Goal: Check status: Check status

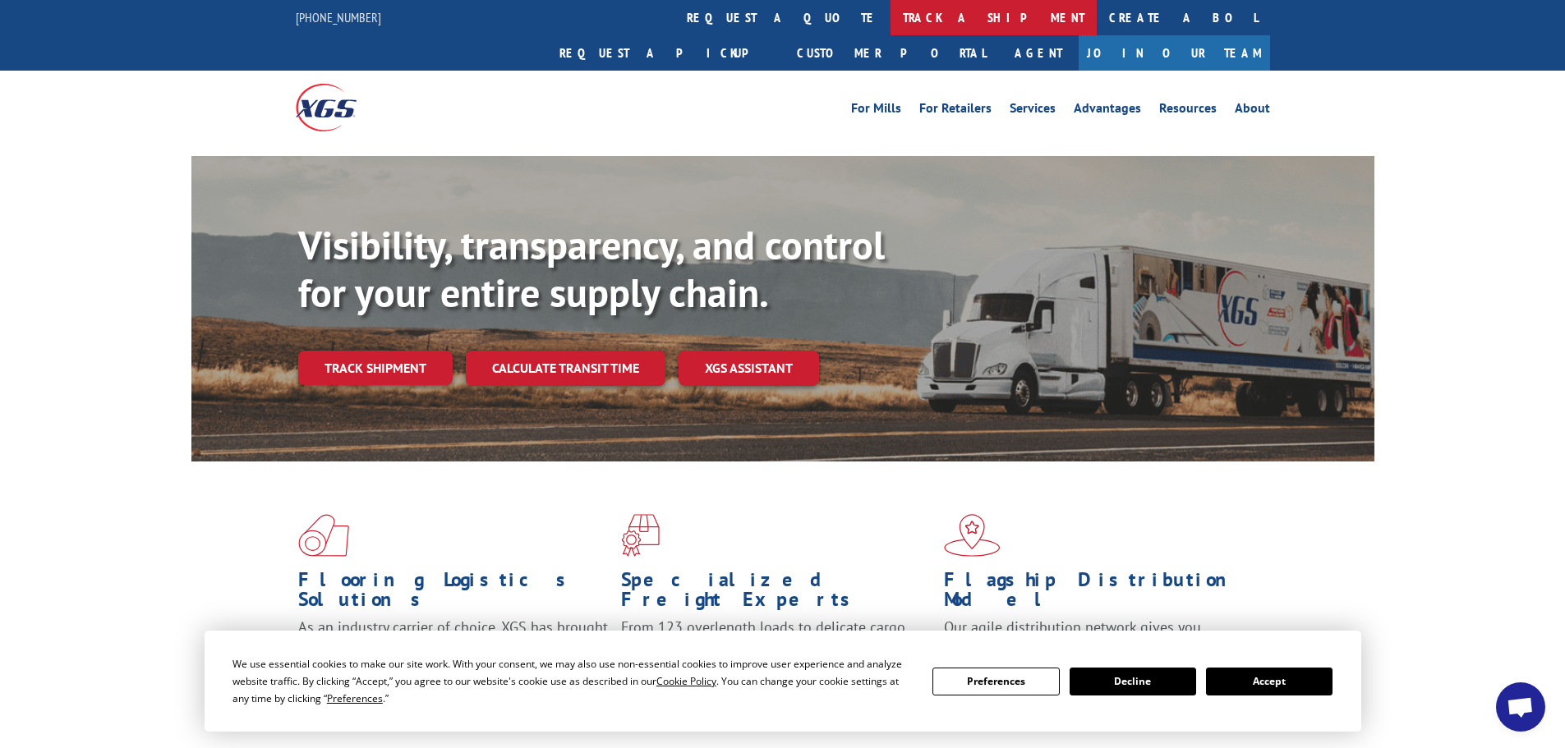
click at [890, 14] on link "track a shipment" at bounding box center [993, 17] width 206 height 35
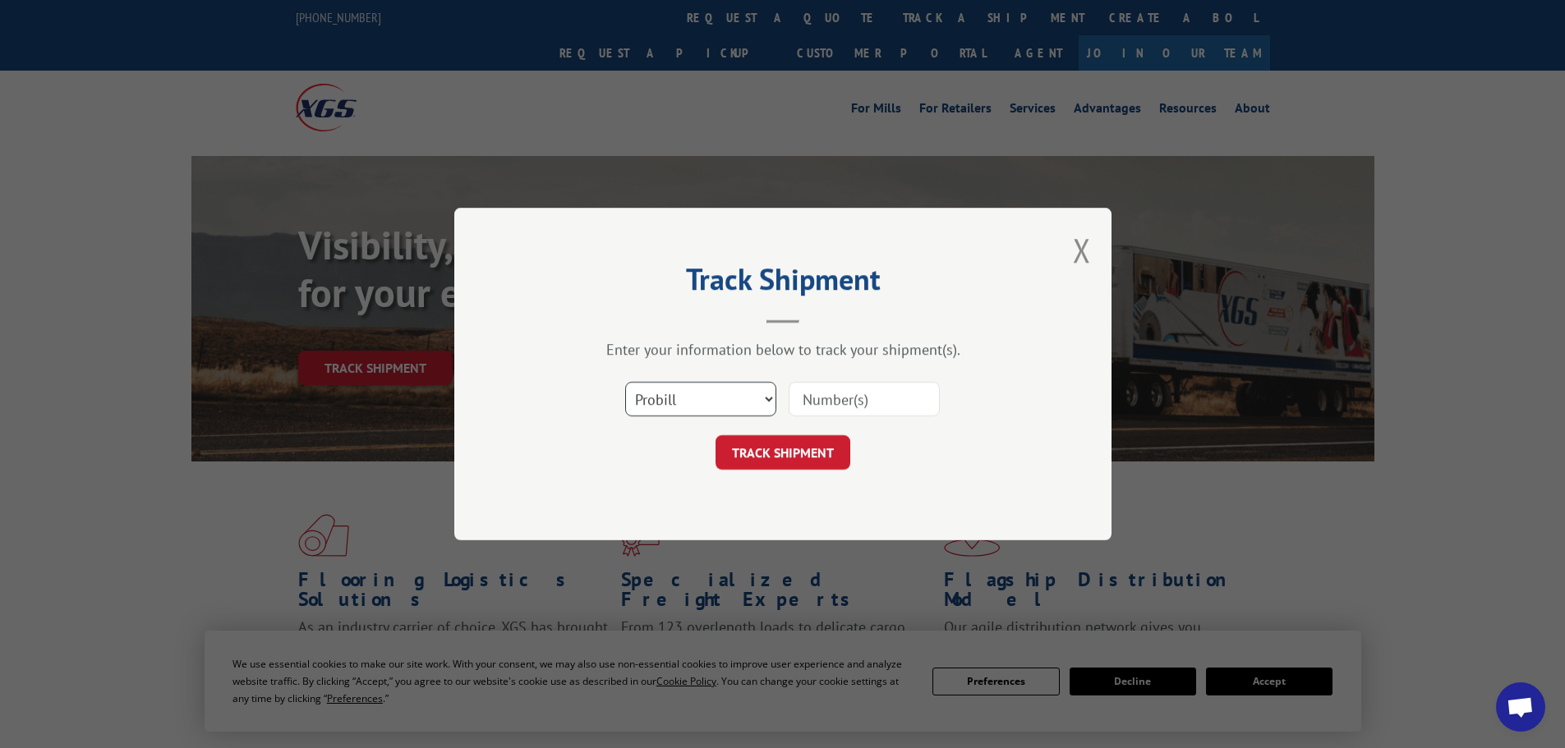
click at [680, 400] on select "Select category... Probill BOL PO" at bounding box center [700, 399] width 151 height 34
select select "bol"
click at [625, 382] on select "Select category... Probill BOL PO" at bounding box center [700, 399] width 151 height 34
click at [861, 393] on input at bounding box center [864, 399] width 151 height 34
paste input "771785150100"
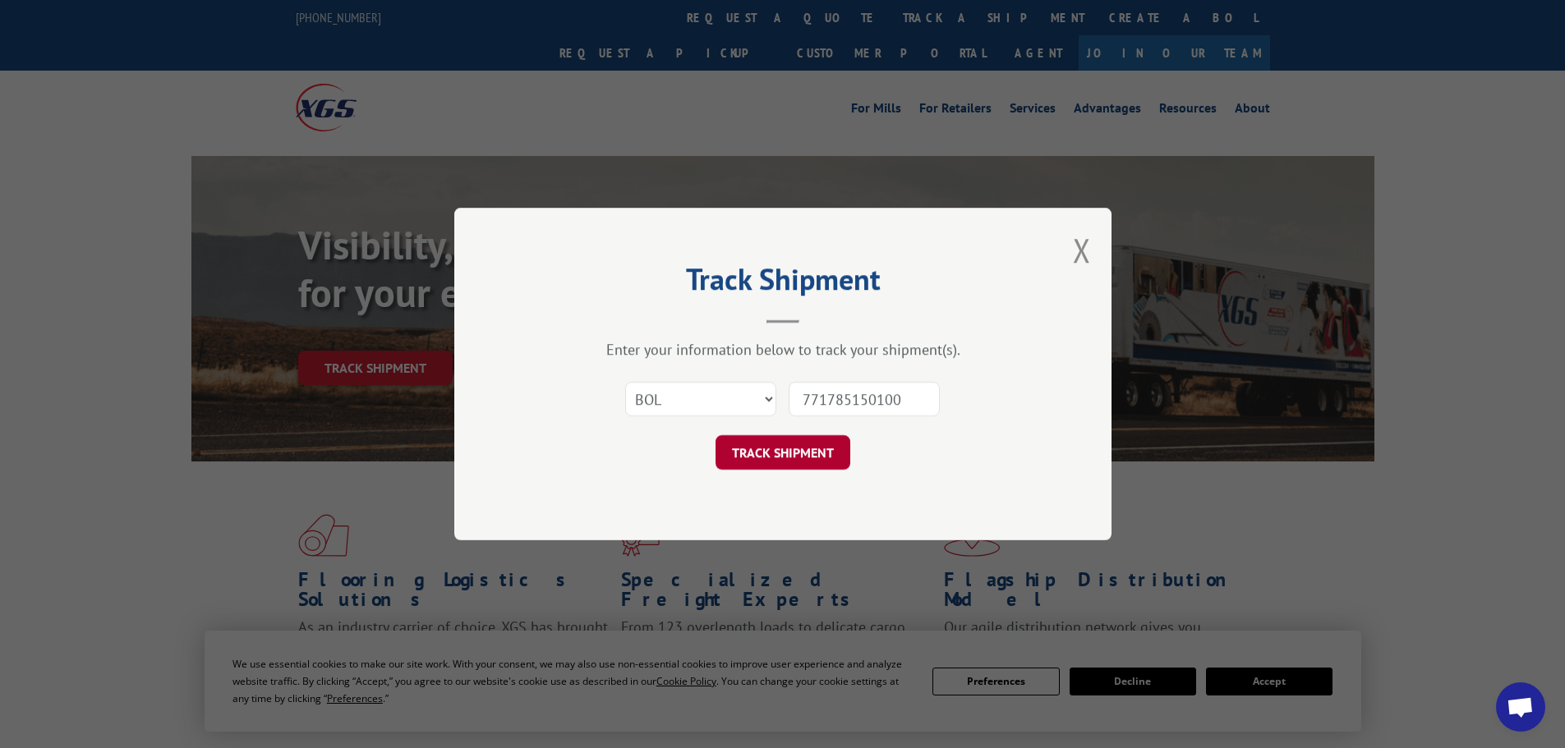
type input "771785150100"
click at [770, 449] on button "TRACK SHIPMENT" at bounding box center [782, 452] width 135 height 34
